Goal: Task Accomplishment & Management: Understand process/instructions

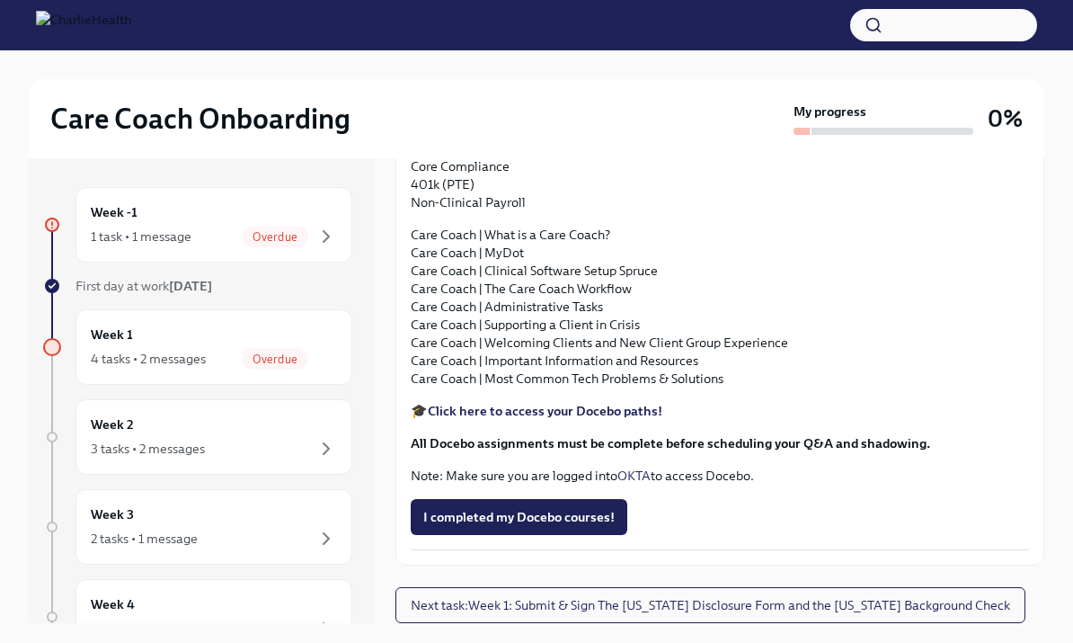
scroll to position [1816, 0]
click at [280, 357] on span "Overdue" at bounding box center [275, 358] width 66 height 13
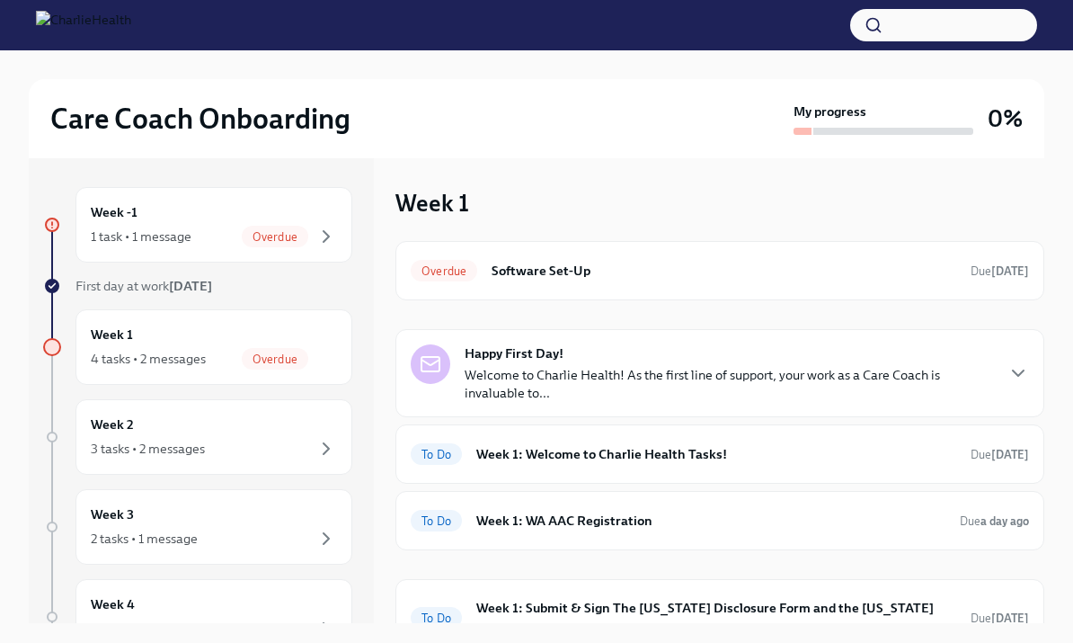
click at [998, 383] on div "Happy First Day! Welcome to Charlie Health! As the first line of support, your …" at bounding box center [720, 373] width 618 height 58
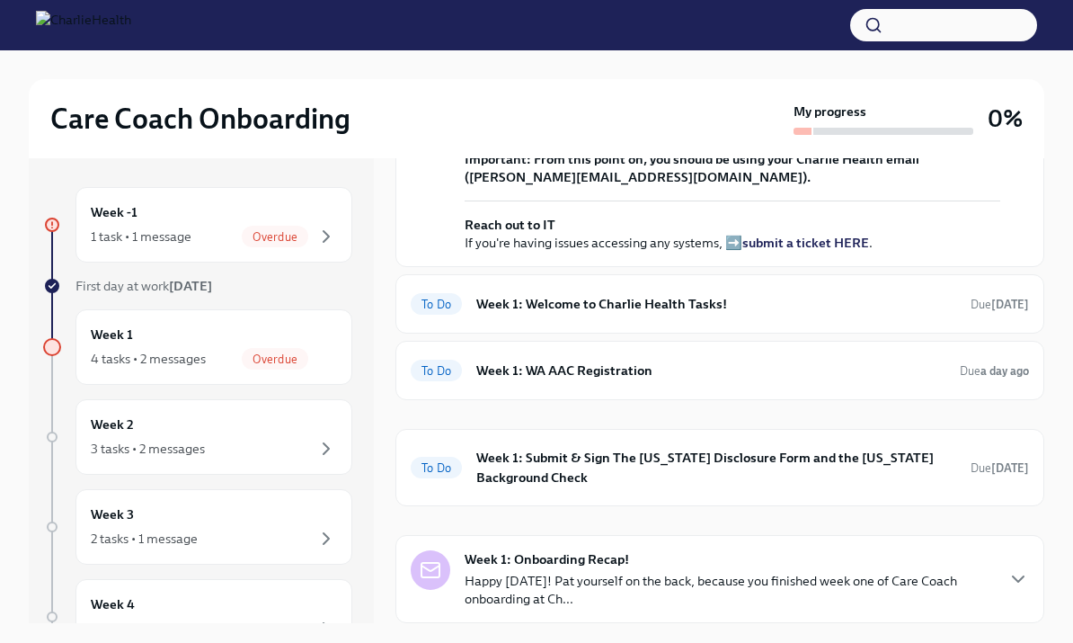
scroll to position [627, 0]
click at [669, 314] on h6 "Week 1: Welcome to Charlie Health Tasks!" at bounding box center [716, 304] width 480 height 20
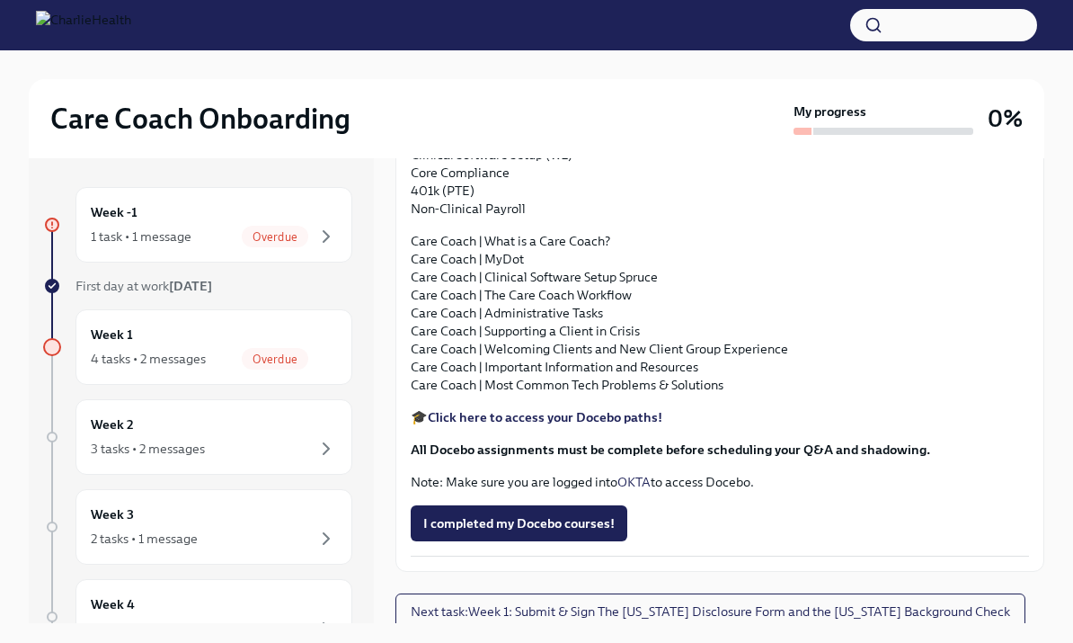
scroll to position [1669, 0]
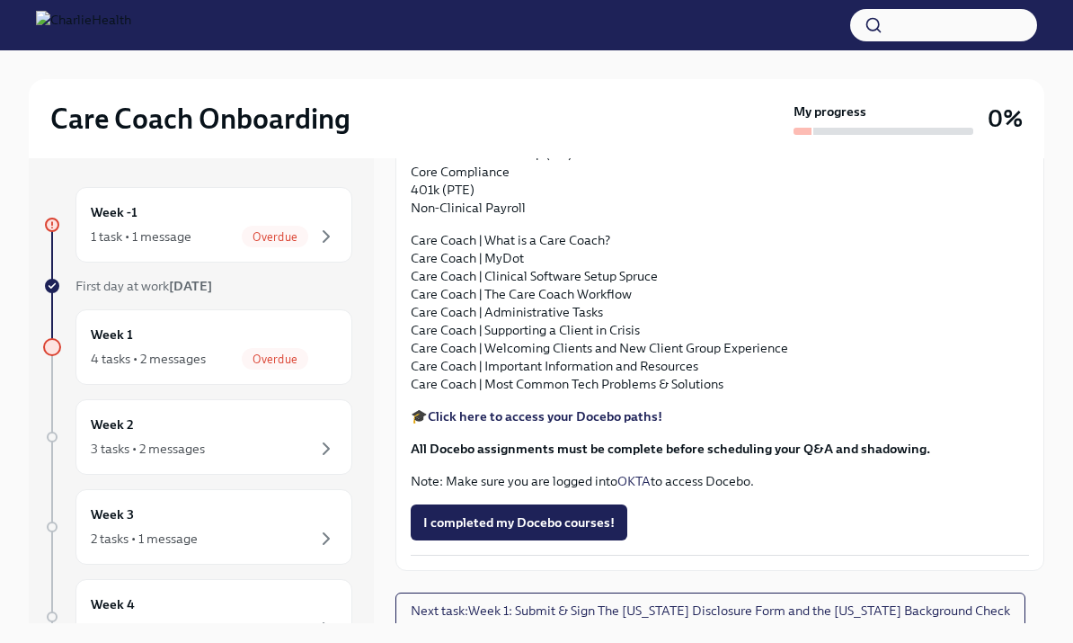
click at [187, 324] on div "Week 1 4 tasks • 2 messages Overdue" at bounding box center [213, 346] width 277 height 75
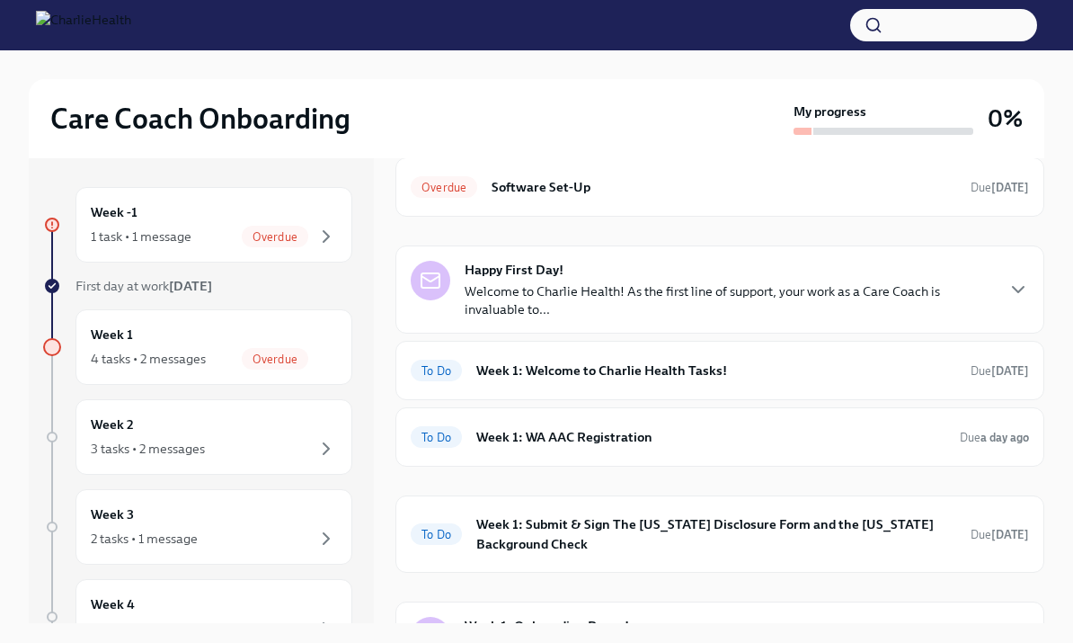
scroll to position [83, 0]
click at [992, 276] on div "Happy First Day! Welcome to Charlie Health! As the first line of support, your …" at bounding box center [729, 291] width 528 height 58
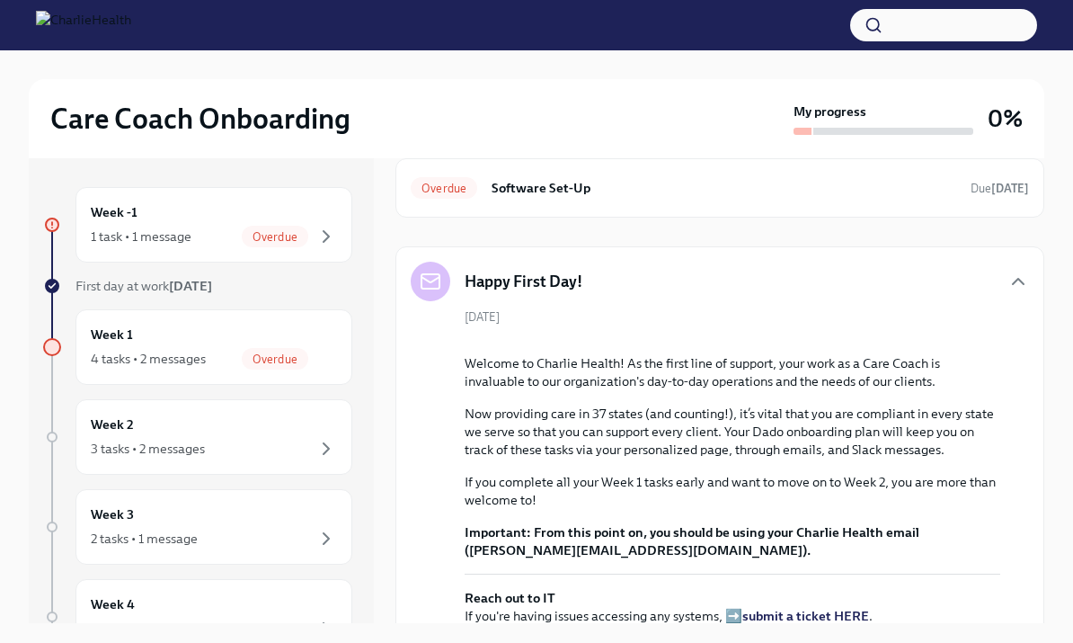
click at [1010, 278] on icon "button" at bounding box center [1018, 281] width 22 height 22
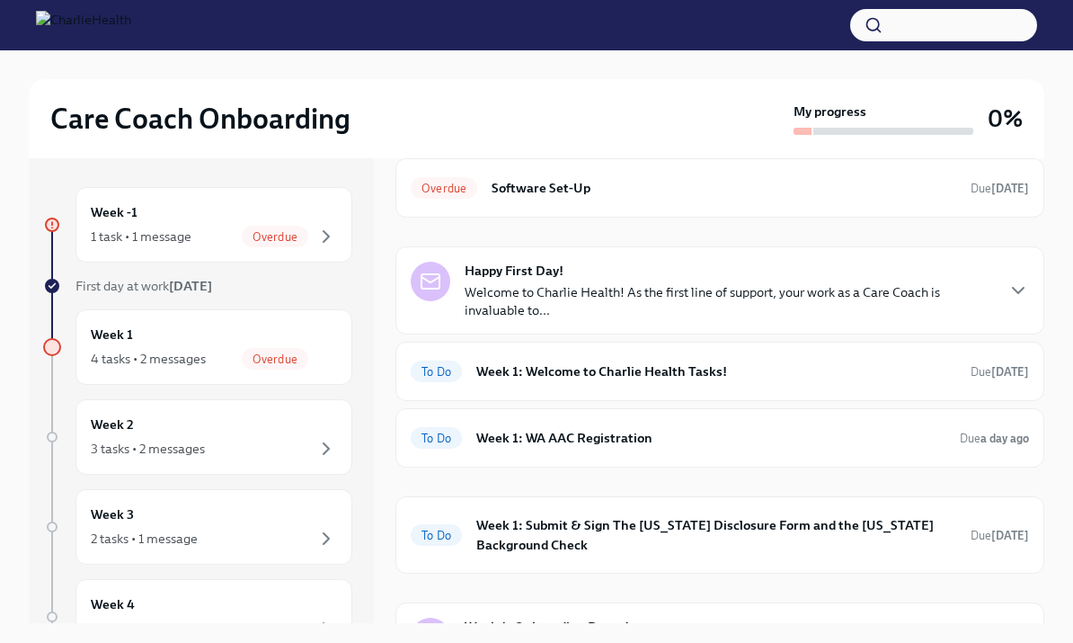
click at [864, 368] on h6 "Week 1: Welcome to Charlie Health Tasks!" at bounding box center [716, 371] width 480 height 20
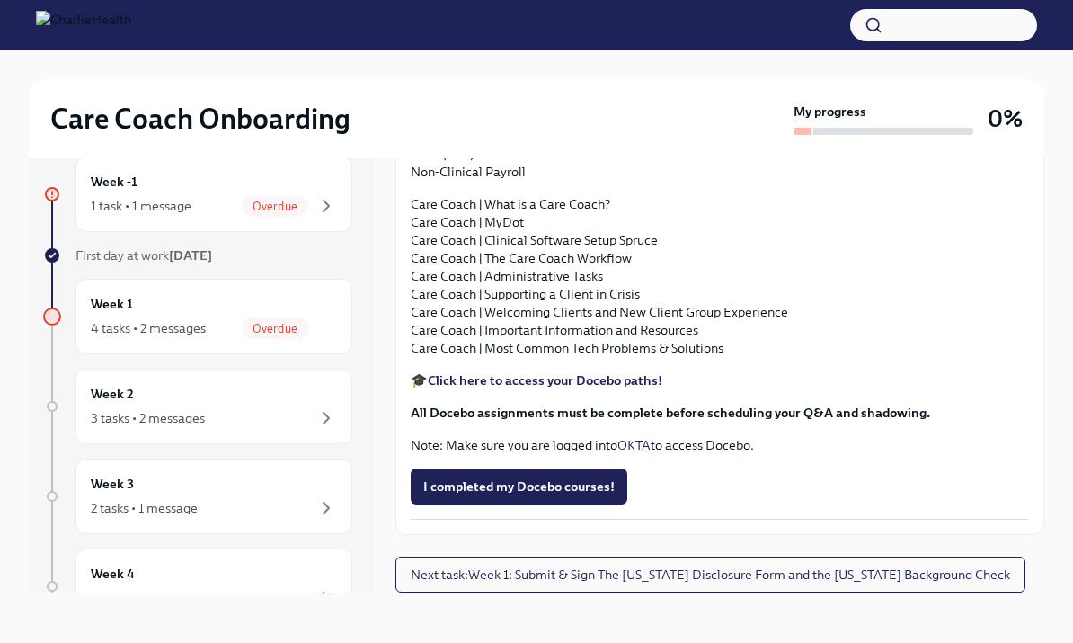
scroll to position [1919, 0]
